Goal: Transaction & Acquisition: Purchase product/service

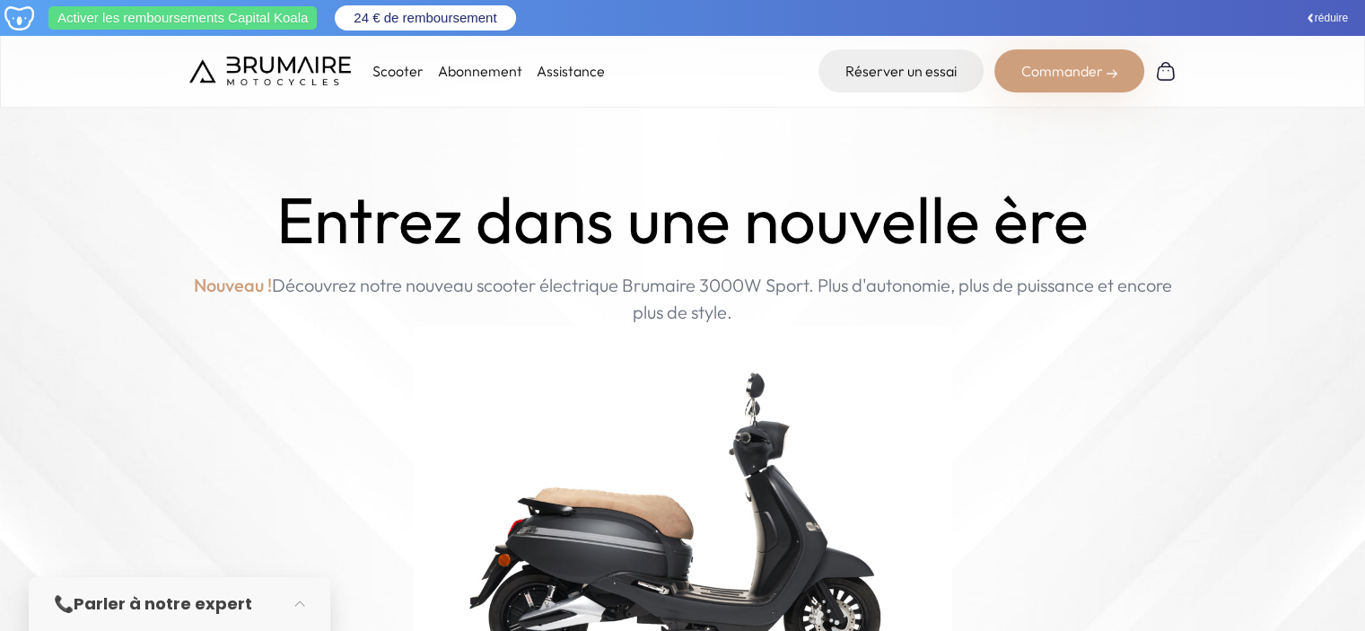
click at [180, 60] on div "Scooter Abonnement Assistance Réserver un essai Commander" at bounding box center [682, 71] width 1365 height 74
click at [274, 72] on img at bounding box center [270, 71] width 162 height 29
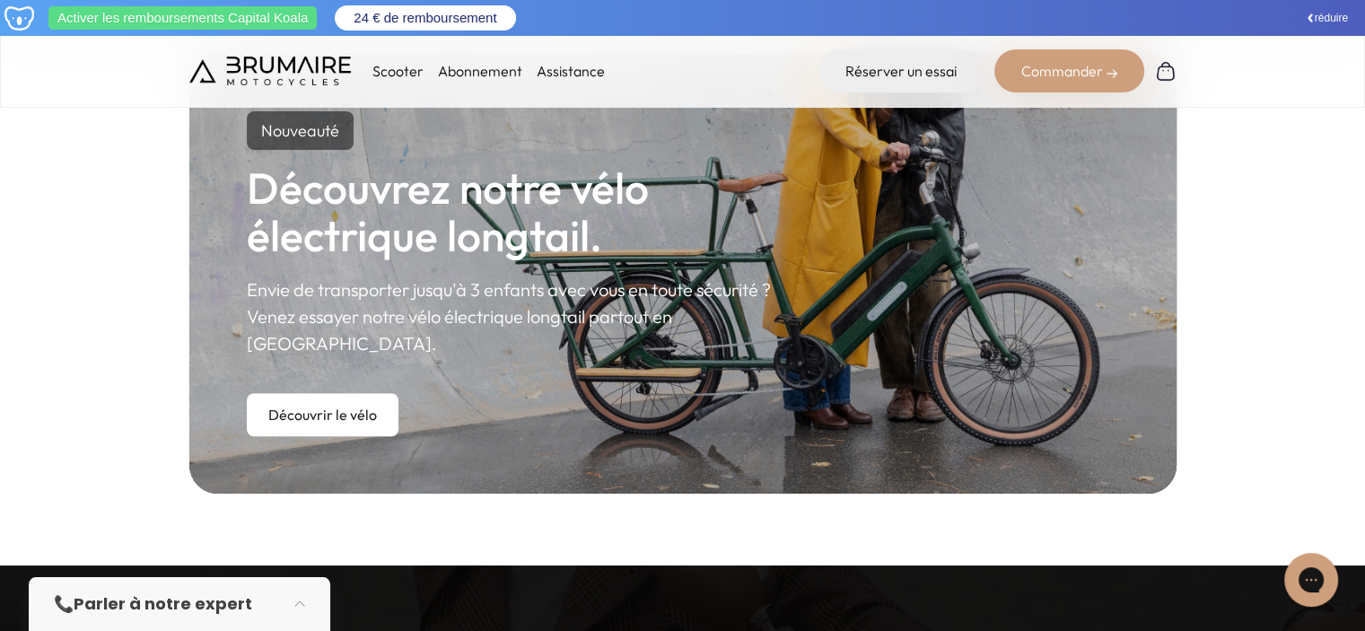
click at [337, 393] on link "Découvrir le vélo" at bounding box center [323, 414] width 152 height 43
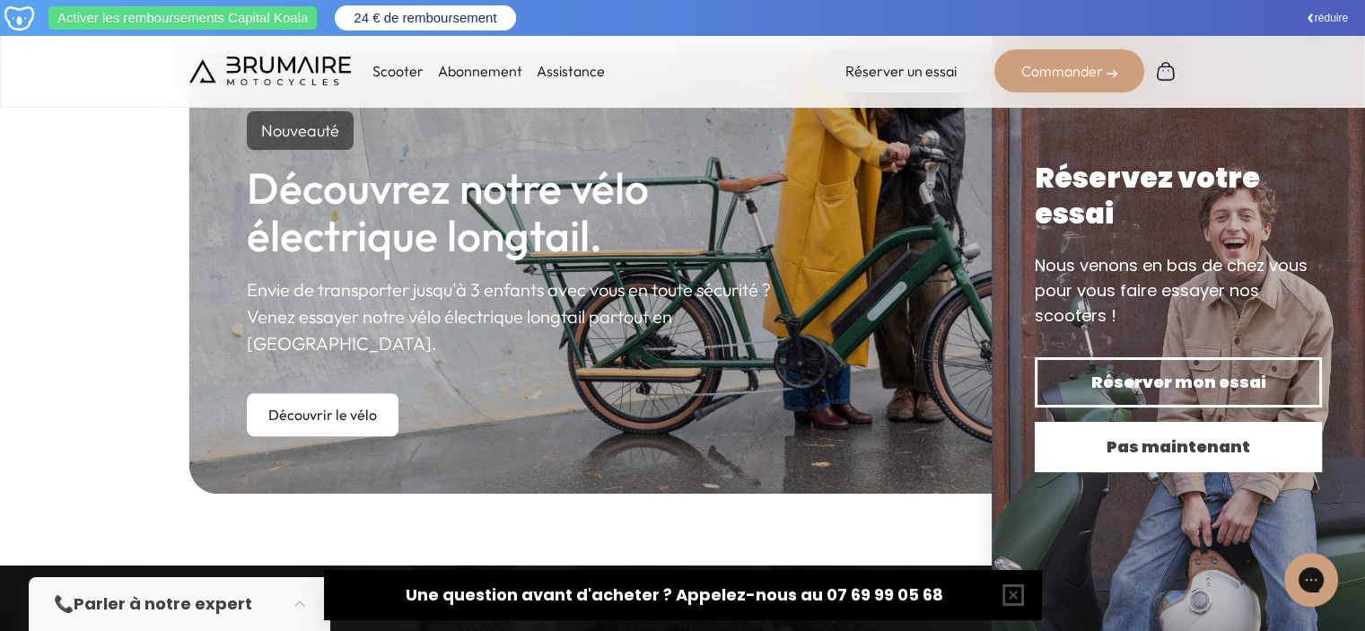
click at [1192, 456] on span "Pas maintenant" at bounding box center [1178, 446] width 224 height 25
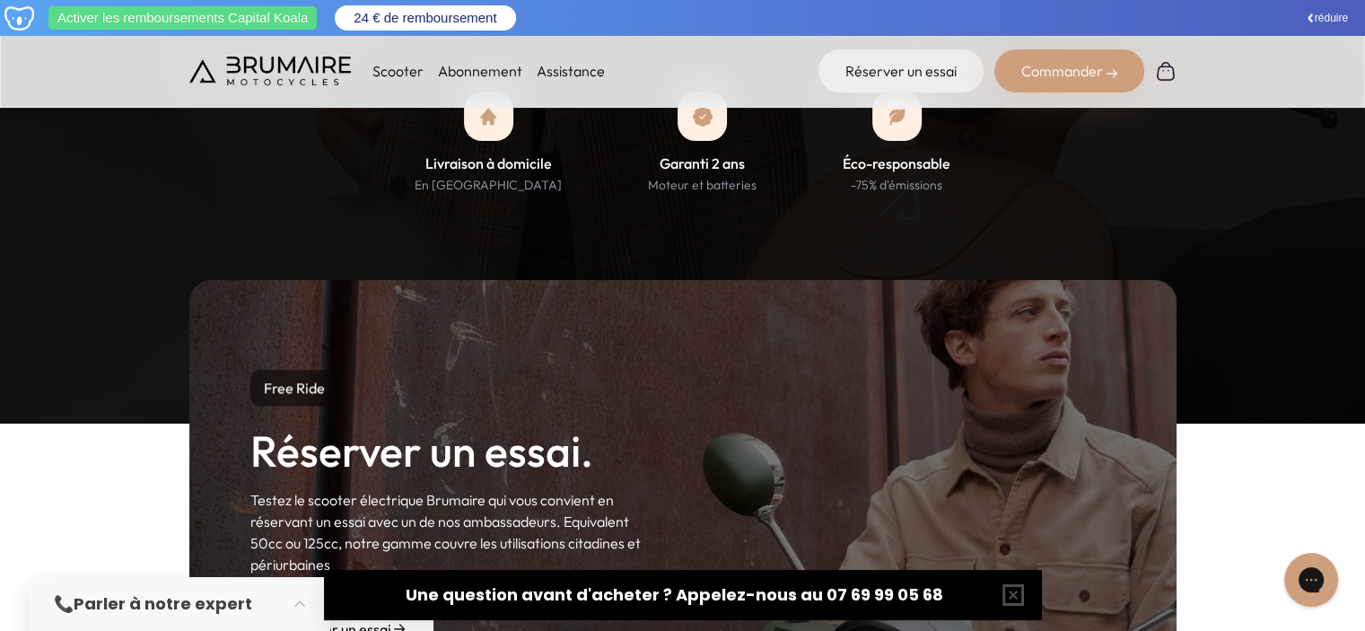
scroll to position [2154, 0]
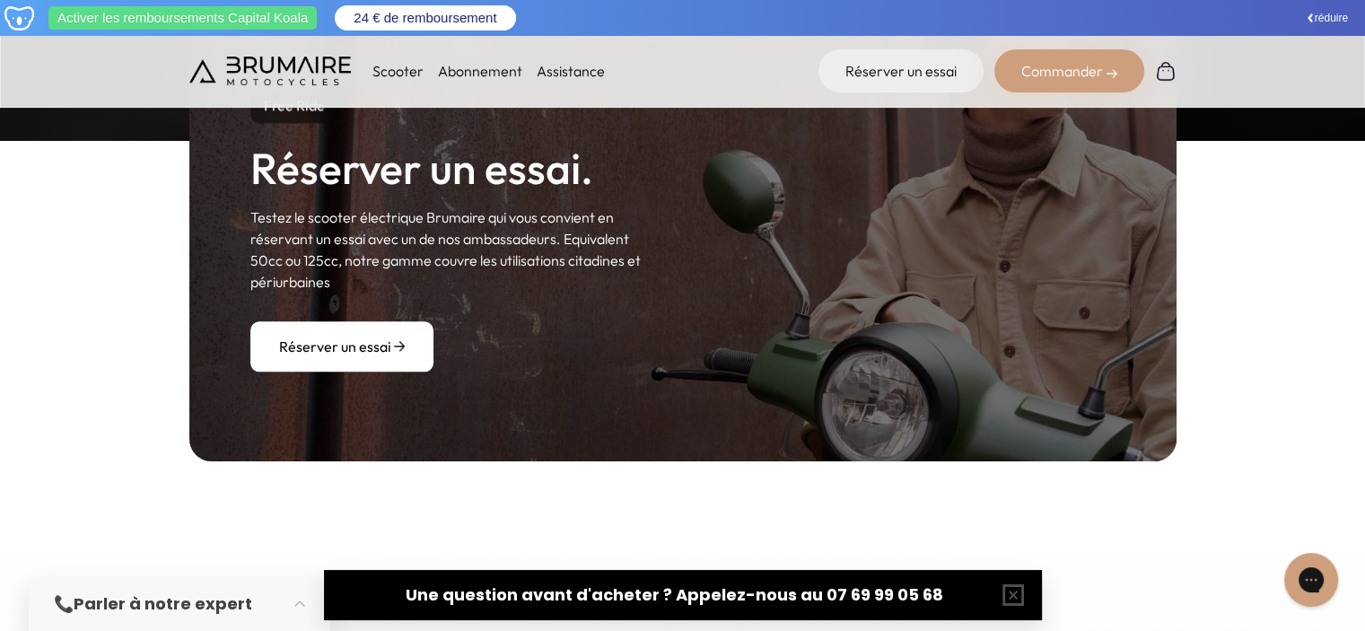
click at [406, 325] on link "Réserver un essai" at bounding box center [341, 346] width 183 height 50
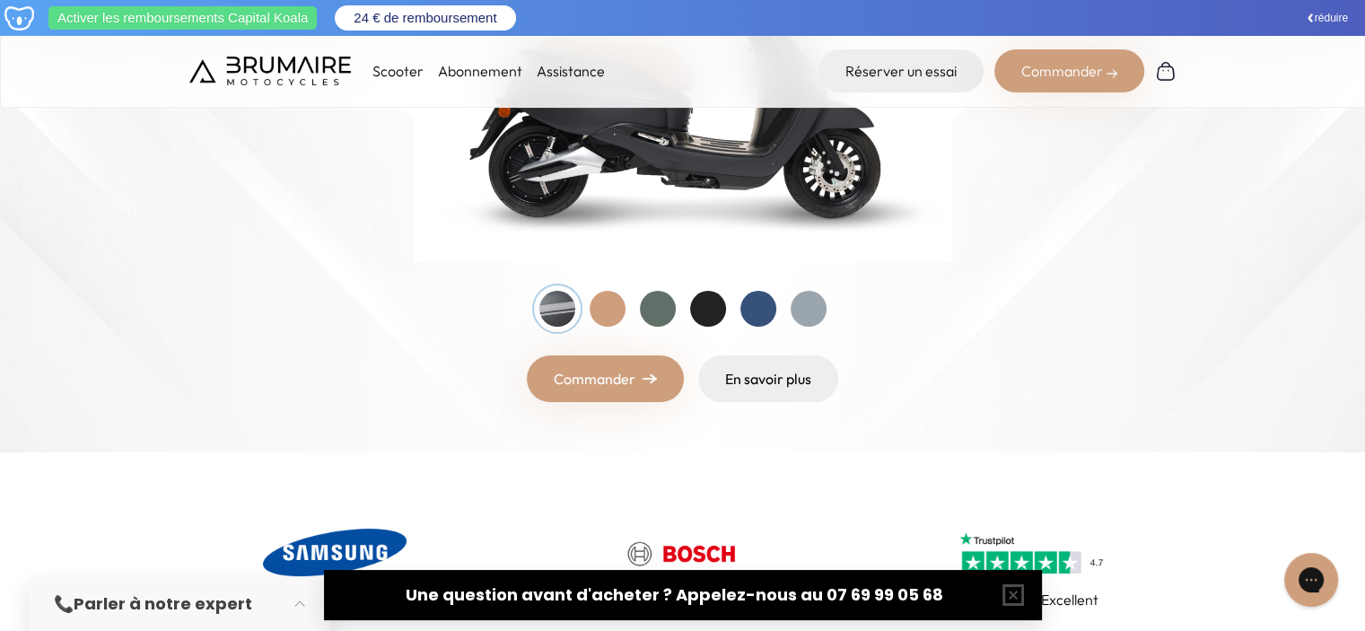
click at [634, 390] on link "Commander" at bounding box center [605, 378] width 157 height 47
